Goal: Task Accomplishment & Management: Manage account settings

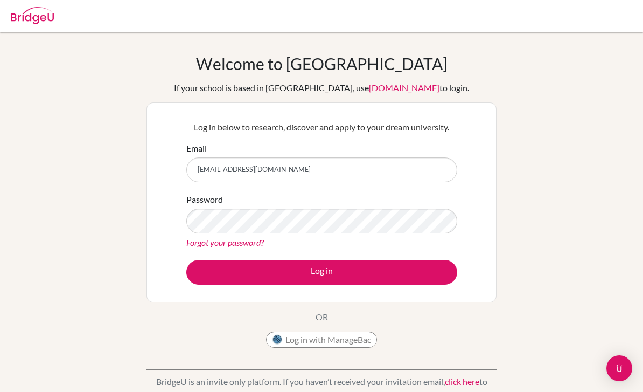
type input "[EMAIL_ADDRESS][DOMAIN_NAME]"
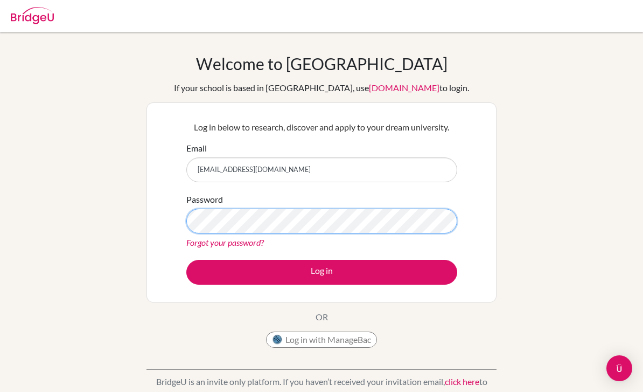
click at [322, 271] on button "Log in" at bounding box center [321, 272] width 271 height 25
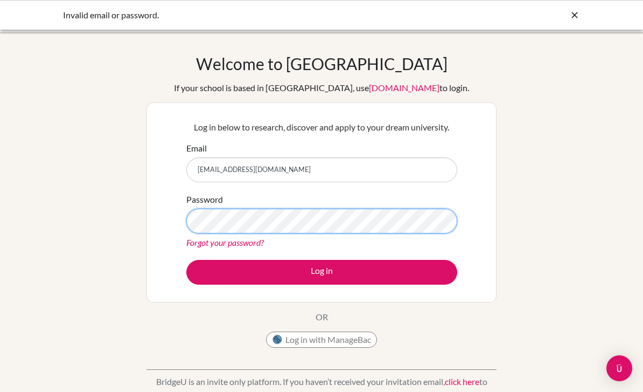
click at [322, 271] on button "Log in" at bounding box center [321, 272] width 271 height 25
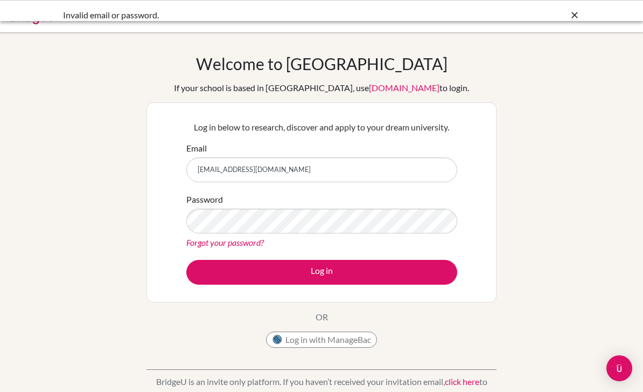
scroll to position [71, 0]
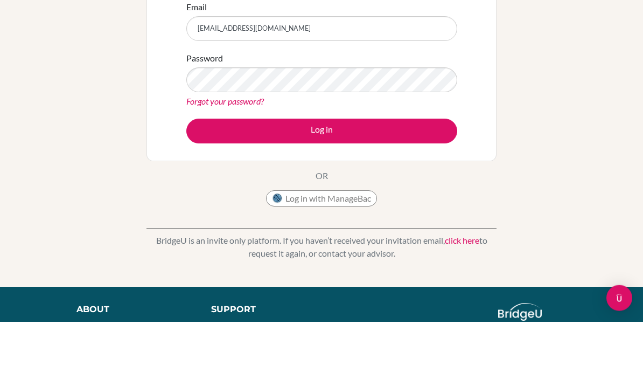
click at [322, 201] on button "Log in" at bounding box center [321, 201] width 271 height 25
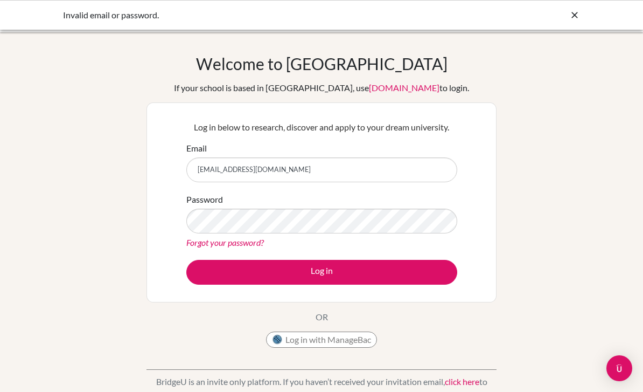
click at [590, 9] on div "Invalid email or password." at bounding box center [321, 15] width 643 height 30
click at [345, 197] on div "Password Forgot your password?" at bounding box center [321, 221] width 271 height 56
click at [351, 197] on div "Password Forgot your password?" at bounding box center [321, 221] width 271 height 56
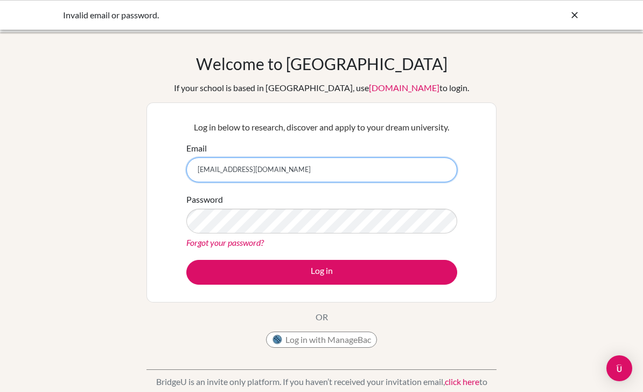
click at [346, 170] on input "[EMAIL_ADDRESS][DOMAIN_NAME]" at bounding box center [321, 169] width 271 height 25
click at [347, 171] on input "[EMAIL_ADDRESS][DOMAIN_NAME]" at bounding box center [321, 169] width 271 height 25
click at [350, 170] on input "[EMAIL_ADDRESS][DOMAIN_NAME]" at bounding box center [321, 169] width 271 height 25
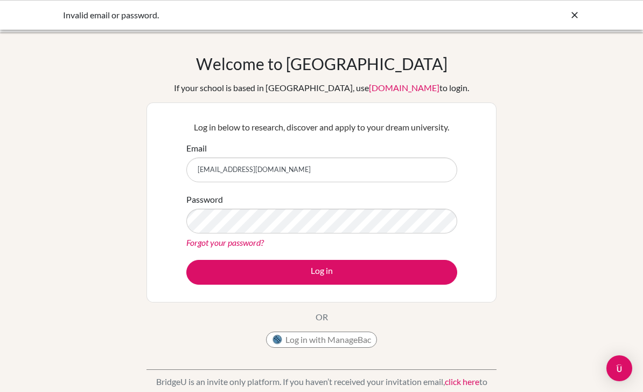
click at [353, 326] on div "Welcome to BridgeU If your school is based in China, use app.bridge-u.com.cn to…" at bounding box center [322, 203] width 350 height 299
click at [350, 340] on button "Log in with ManageBac" at bounding box center [321, 339] width 111 height 16
click at [346, 345] on button "Log in with ManageBac" at bounding box center [321, 339] width 111 height 16
